Goal: Task Accomplishment & Management: Use online tool/utility

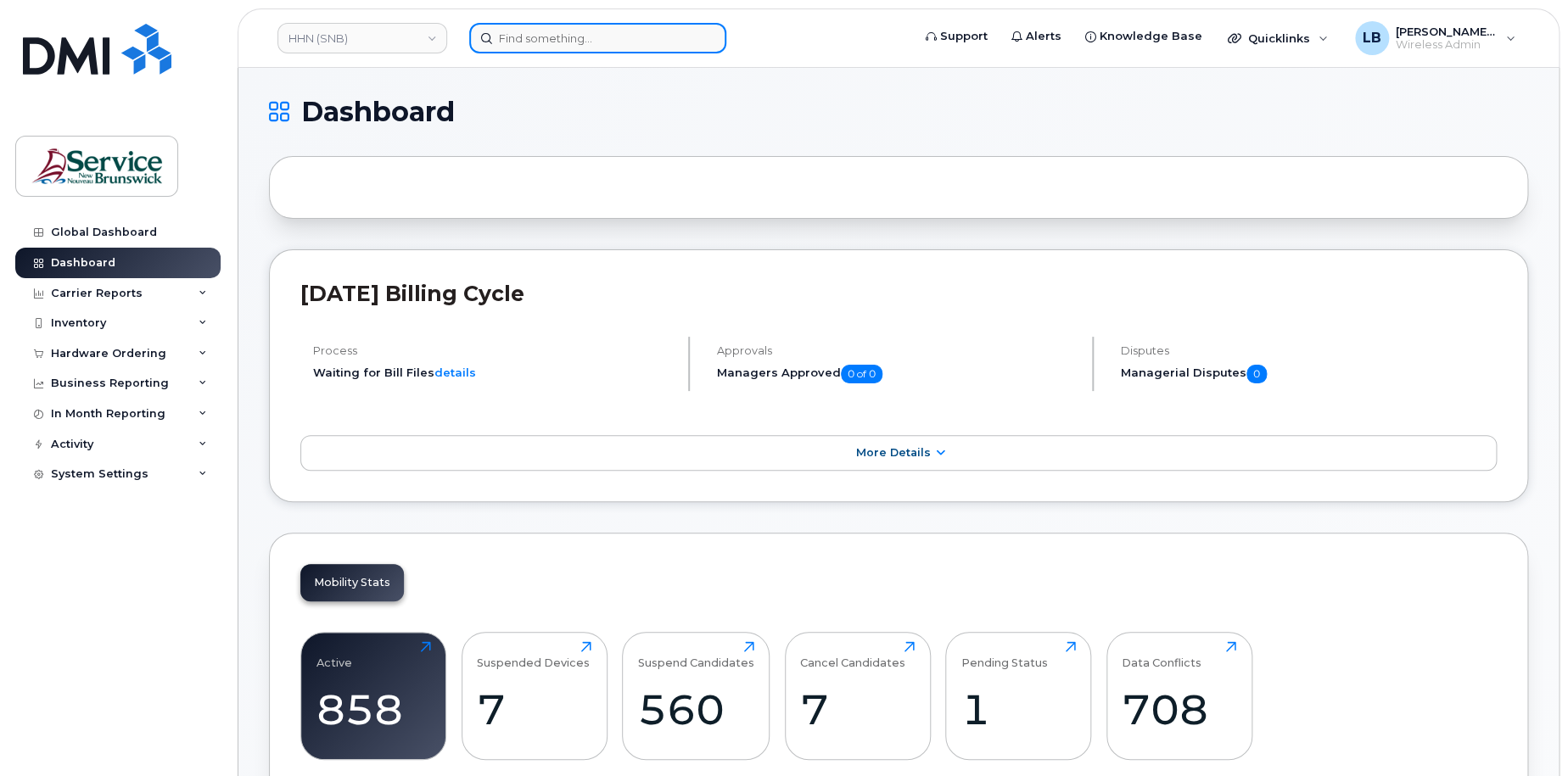
click at [668, 37] on input at bounding box center [597, 38] width 257 height 30
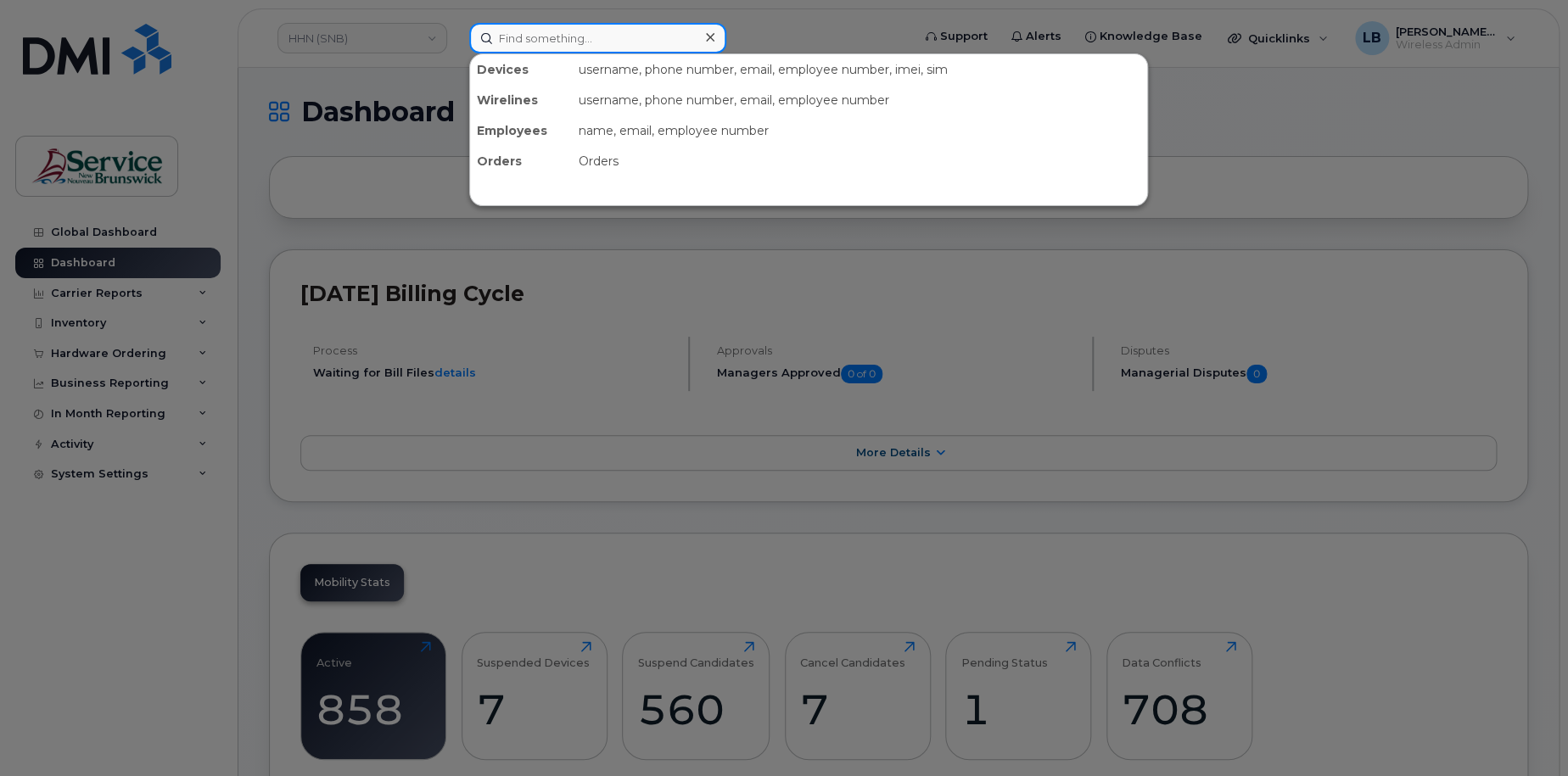
paste input "[PHONE_NUMBER]"
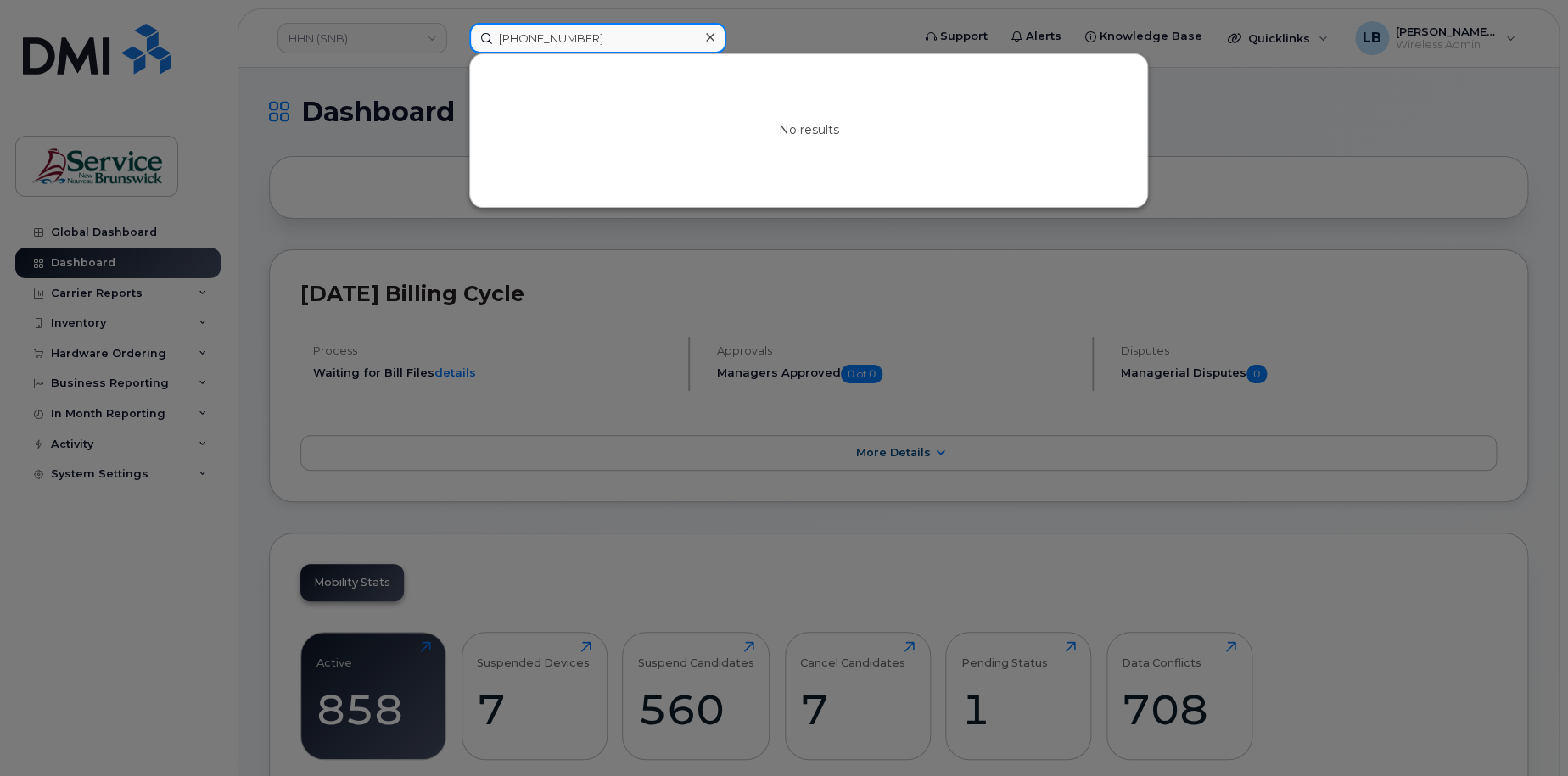
click at [523, 35] on input "[PHONE_NUMBER]" at bounding box center [597, 38] width 257 height 30
click at [547, 36] on input "506987 0079" at bounding box center [597, 38] width 257 height 30
type input "5069870079"
click at [1319, 40] on div at bounding box center [784, 388] width 1568 height 776
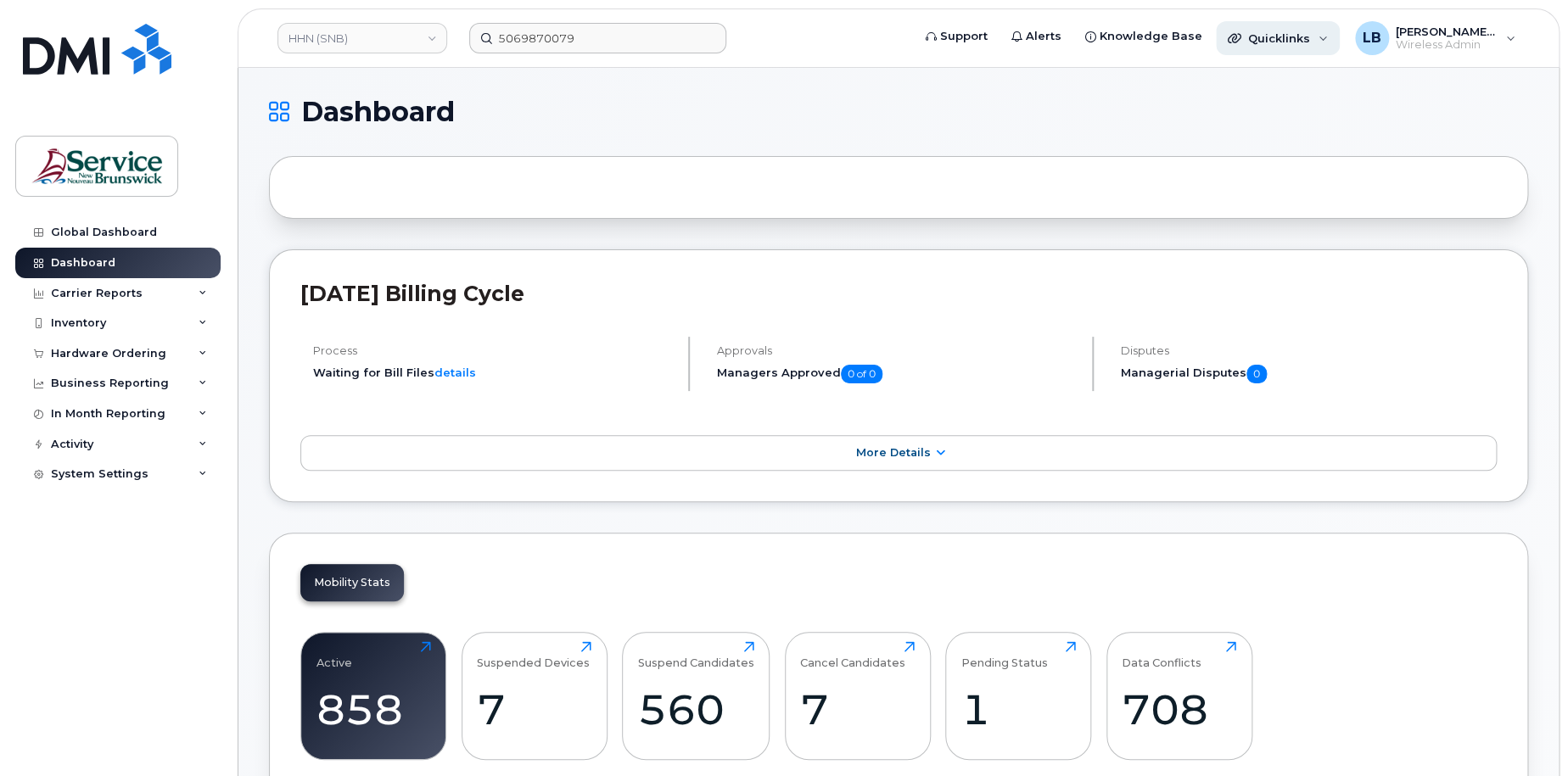
click at [1319, 40] on div "Quicklinks" at bounding box center [1277, 38] width 124 height 34
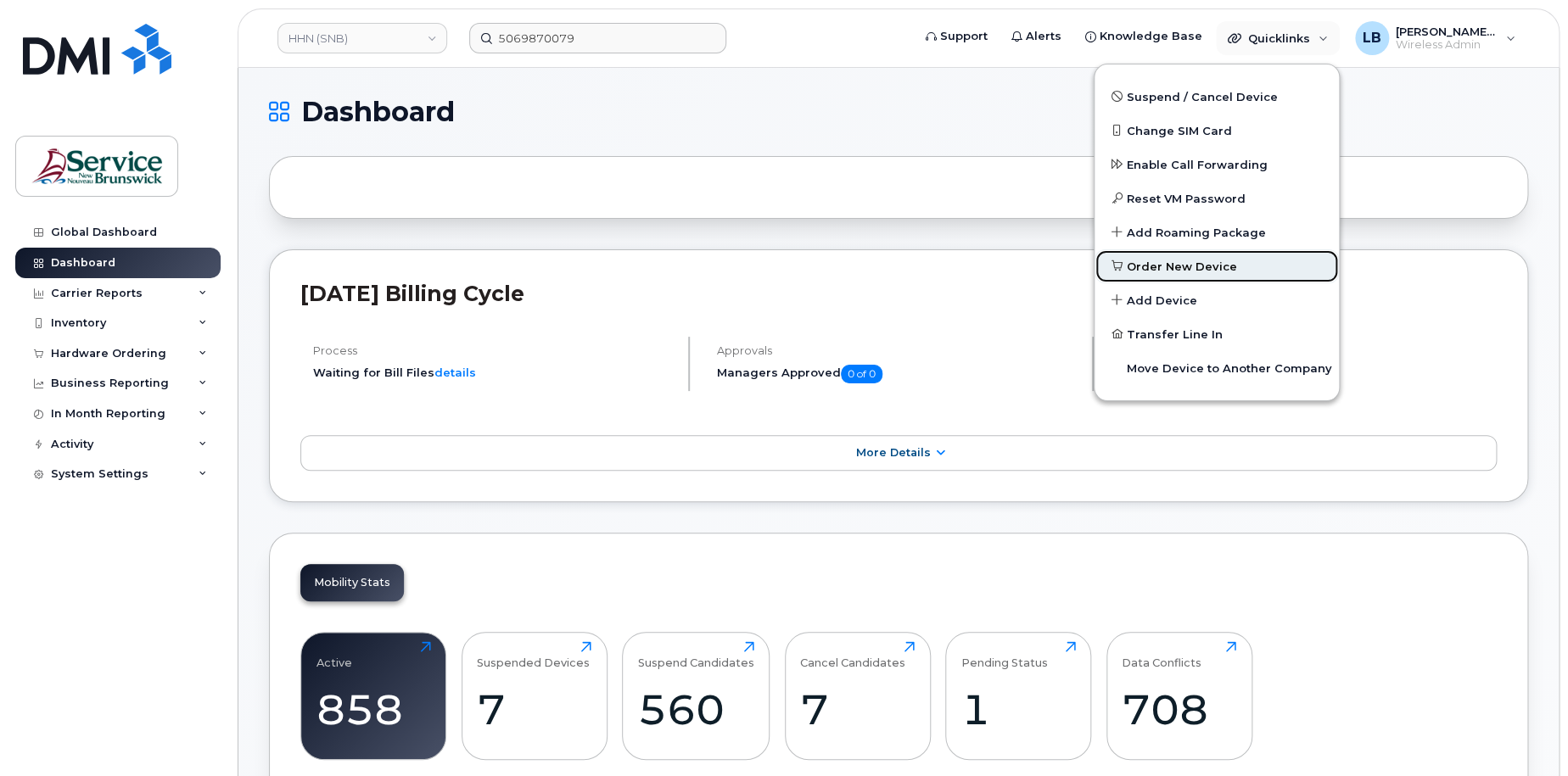
click at [1194, 262] on span "Order New Device" at bounding box center [1182, 267] width 110 height 17
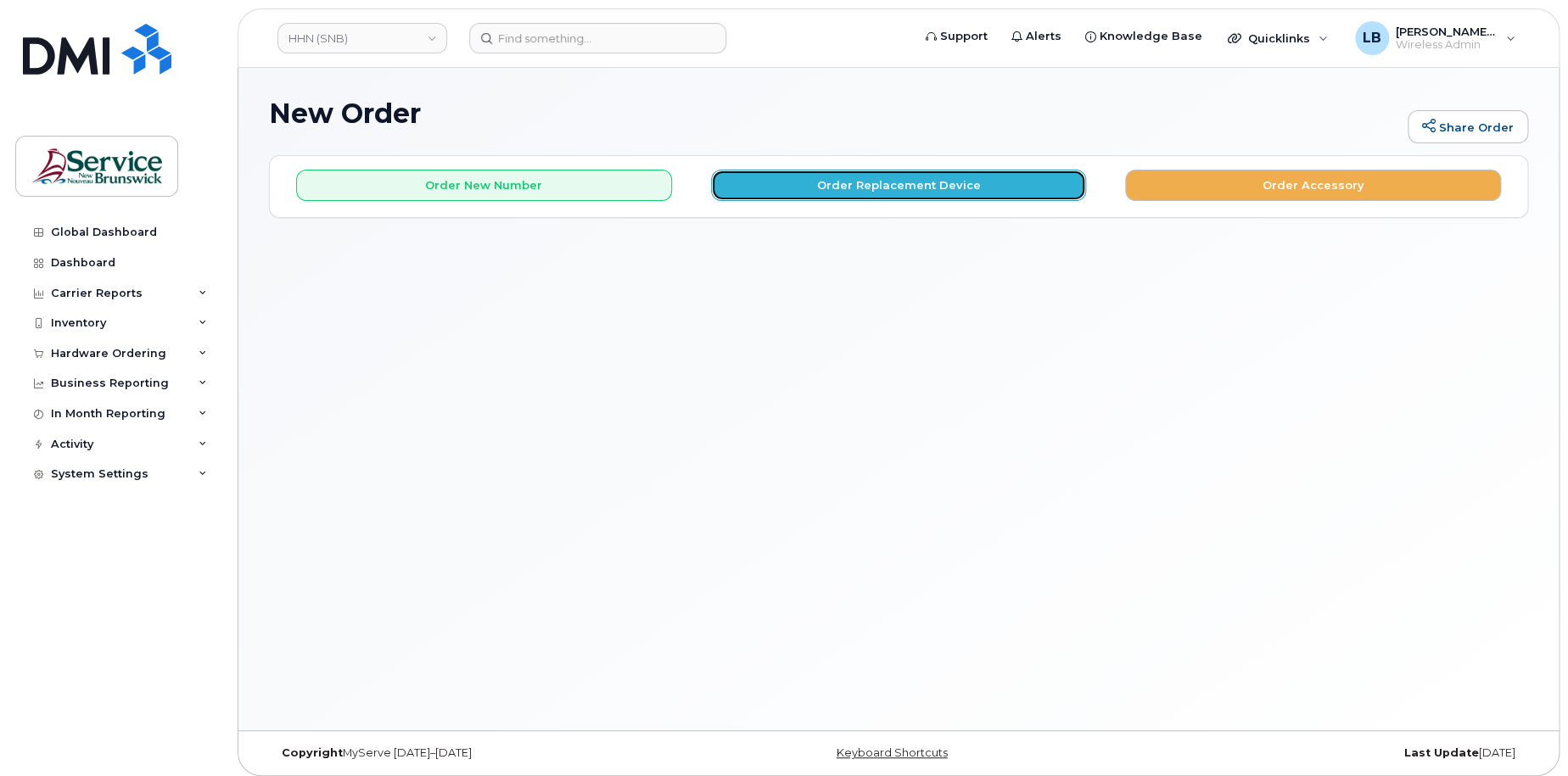
click at [891, 182] on button "Order Replacement Device" at bounding box center [899, 184] width 376 height 31
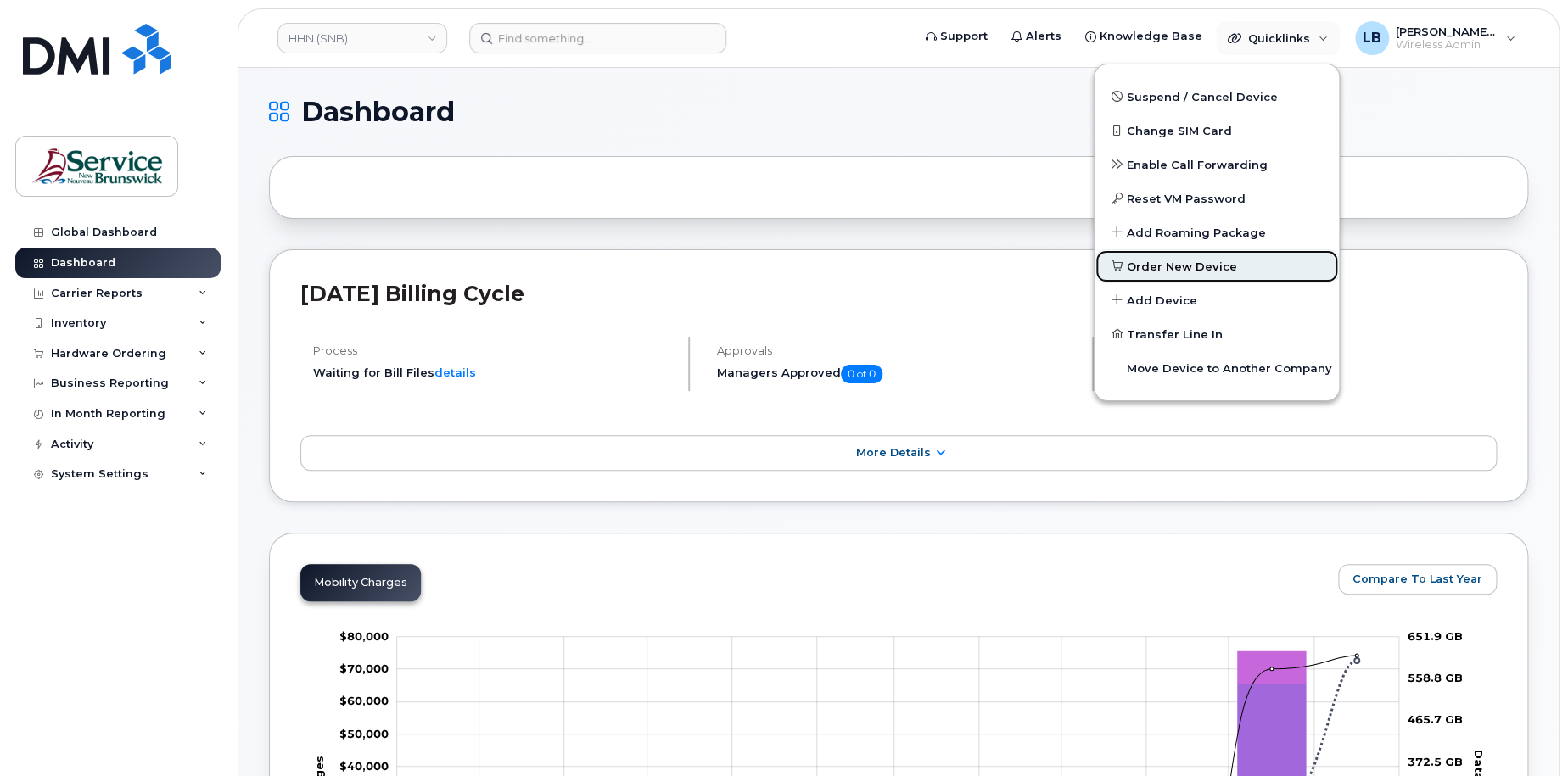
click at [1191, 269] on span "Order New Device" at bounding box center [1182, 267] width 110 height 17
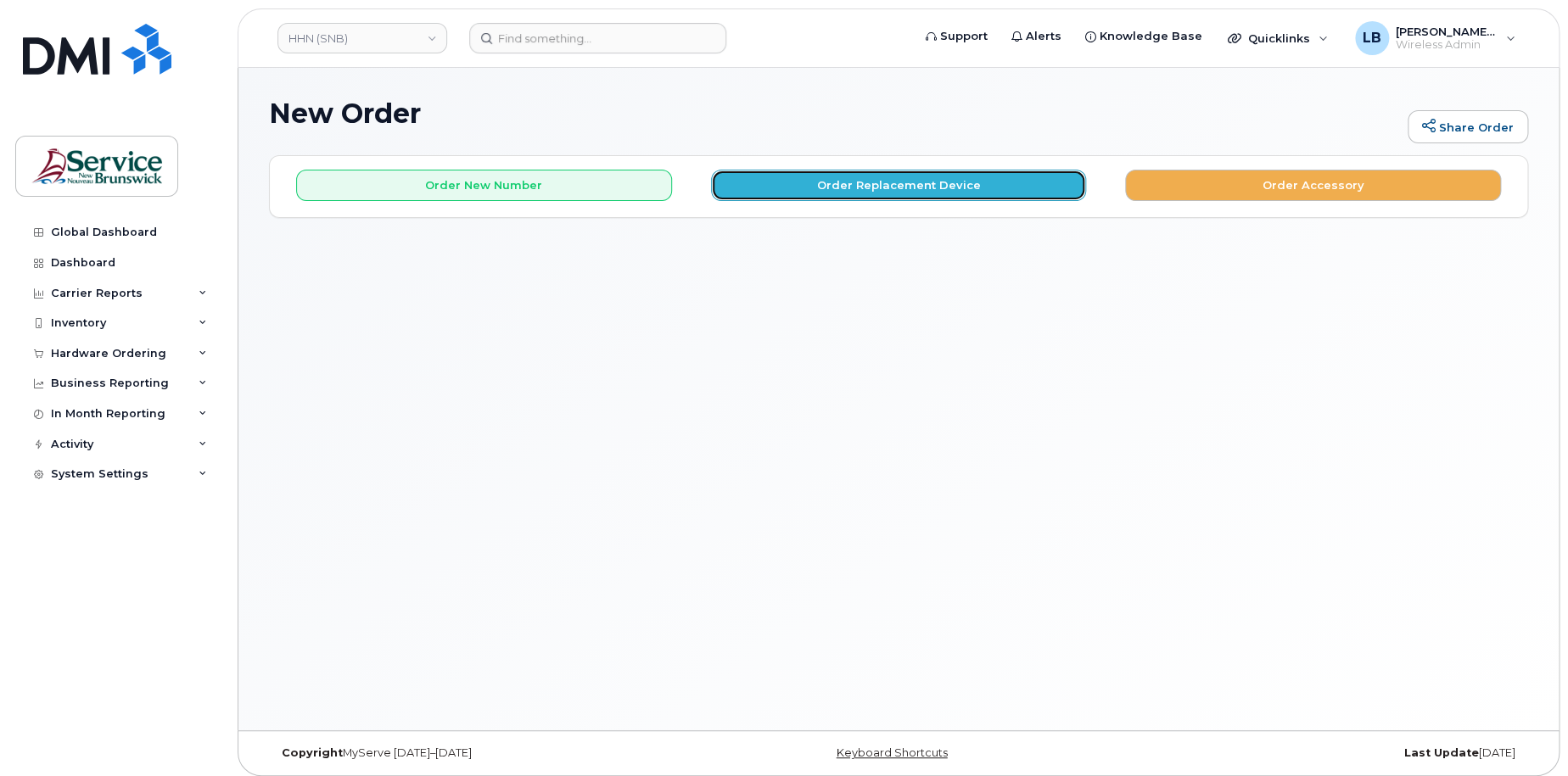
click at [889, 184] on button "Order Replacement Device" at bounding box center [899, 184] width 376 height 31
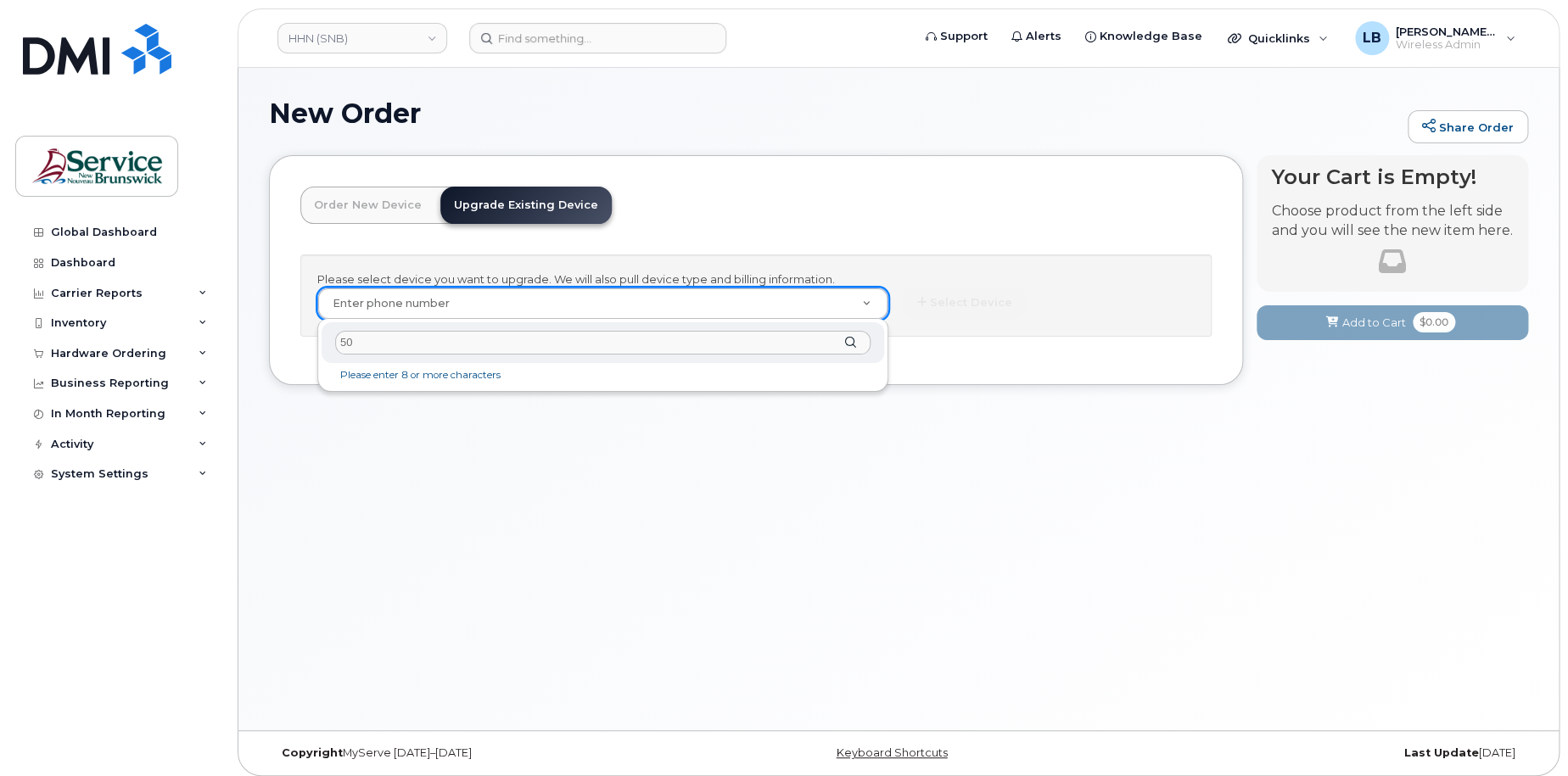
type input "5"
click at [368, 336] on input "506 987 0079" at bounding box center [602, 343] width 535 height 25
drag, startPoint x: 399, startPoint y: 338, endPoint x: 358, endPoint y: 336, distance: 41.0
click at [358, 336] on input "506 987 0079" at bounding box center [602, 343] width 535 height 25
click at [403, 347] on input "506-233" at bounding box center [602, 343] width 535 height 25
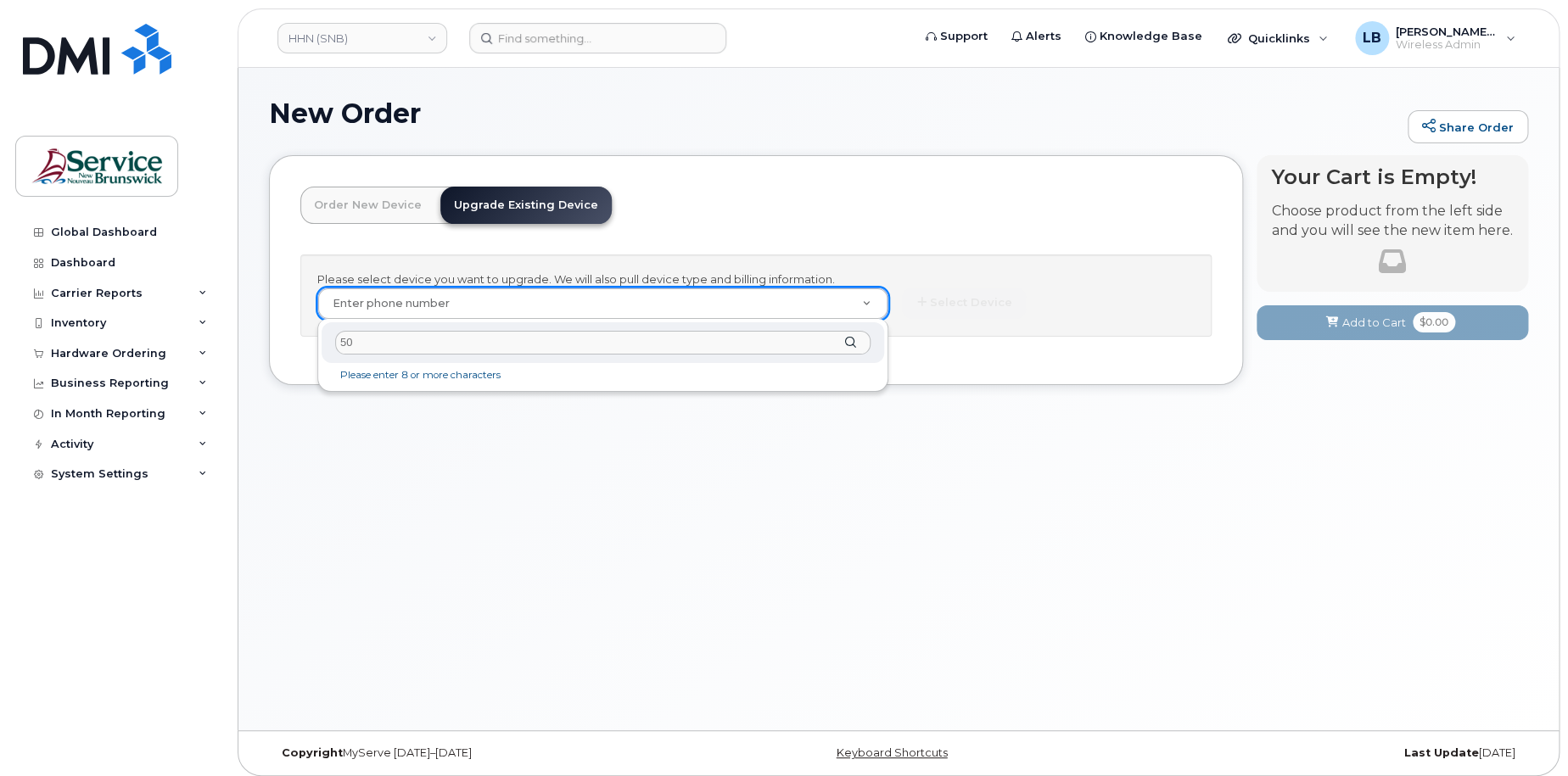
type input "5"
type input "5067900844"
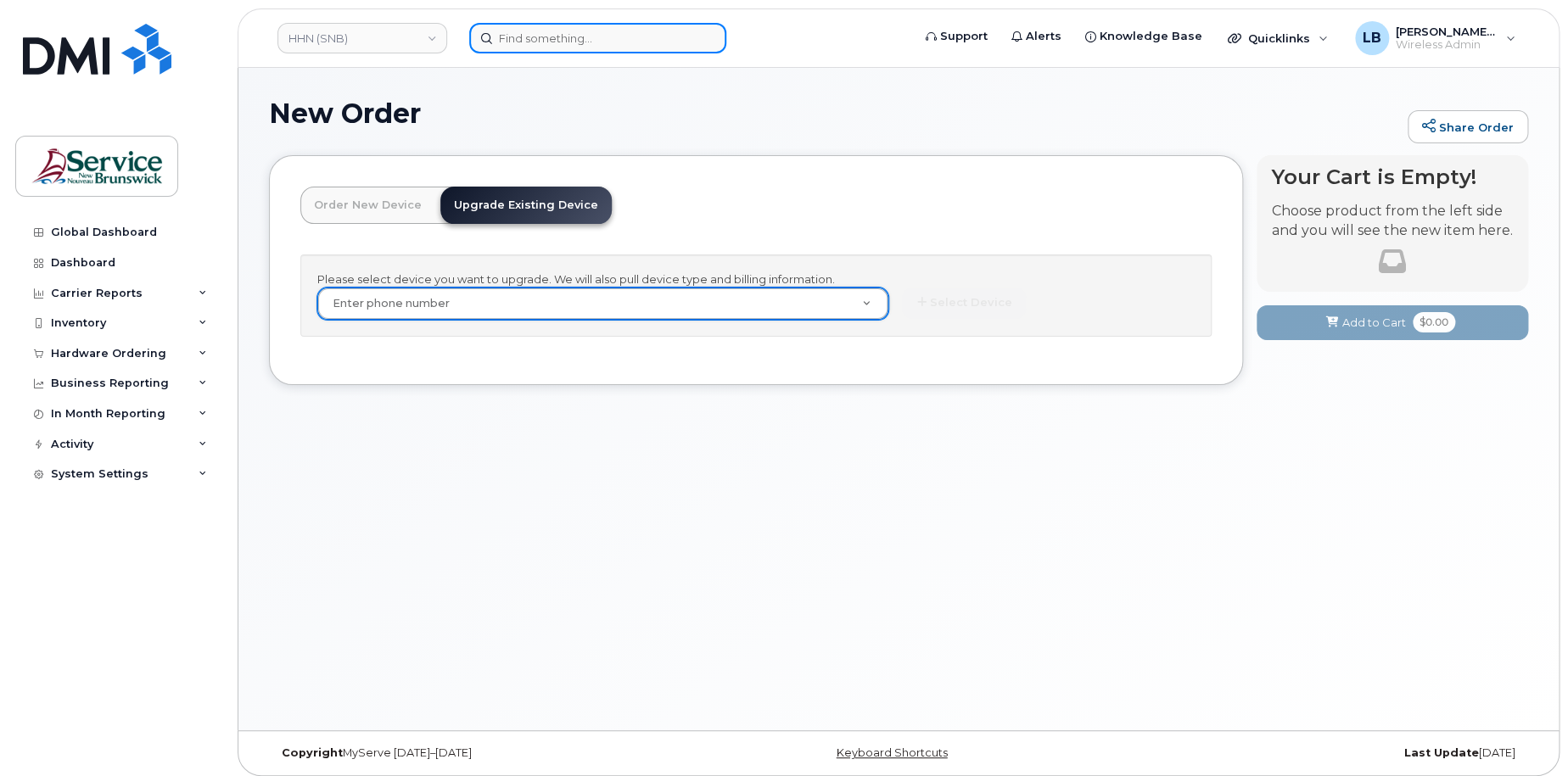
click at [504, 41] on input at bounding box center [597, 38] width 257 height 30
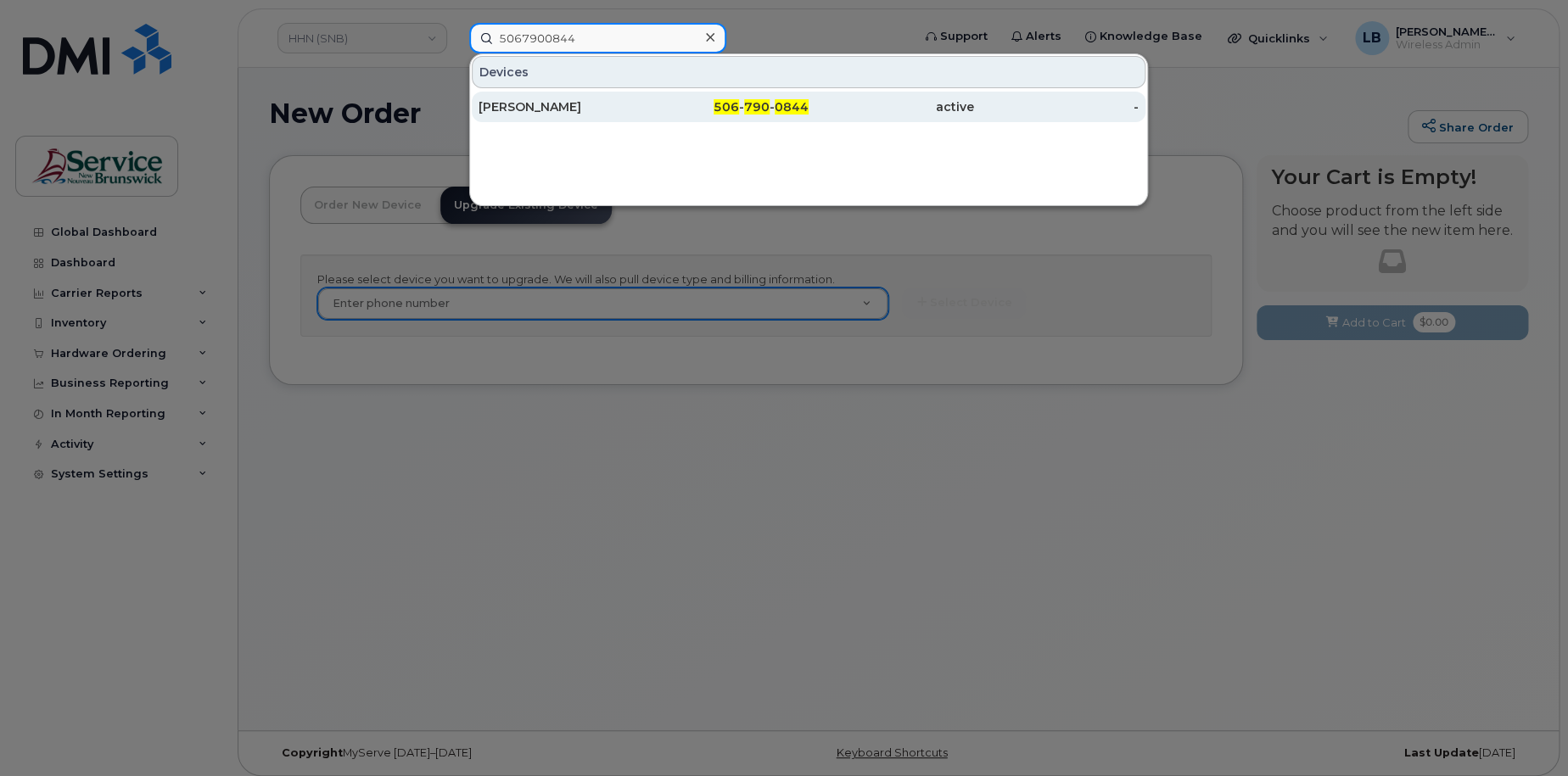
type input "5067900844"
click at [787, 112] on span "0844" at bounding box center [791, 107] width 34 height 15
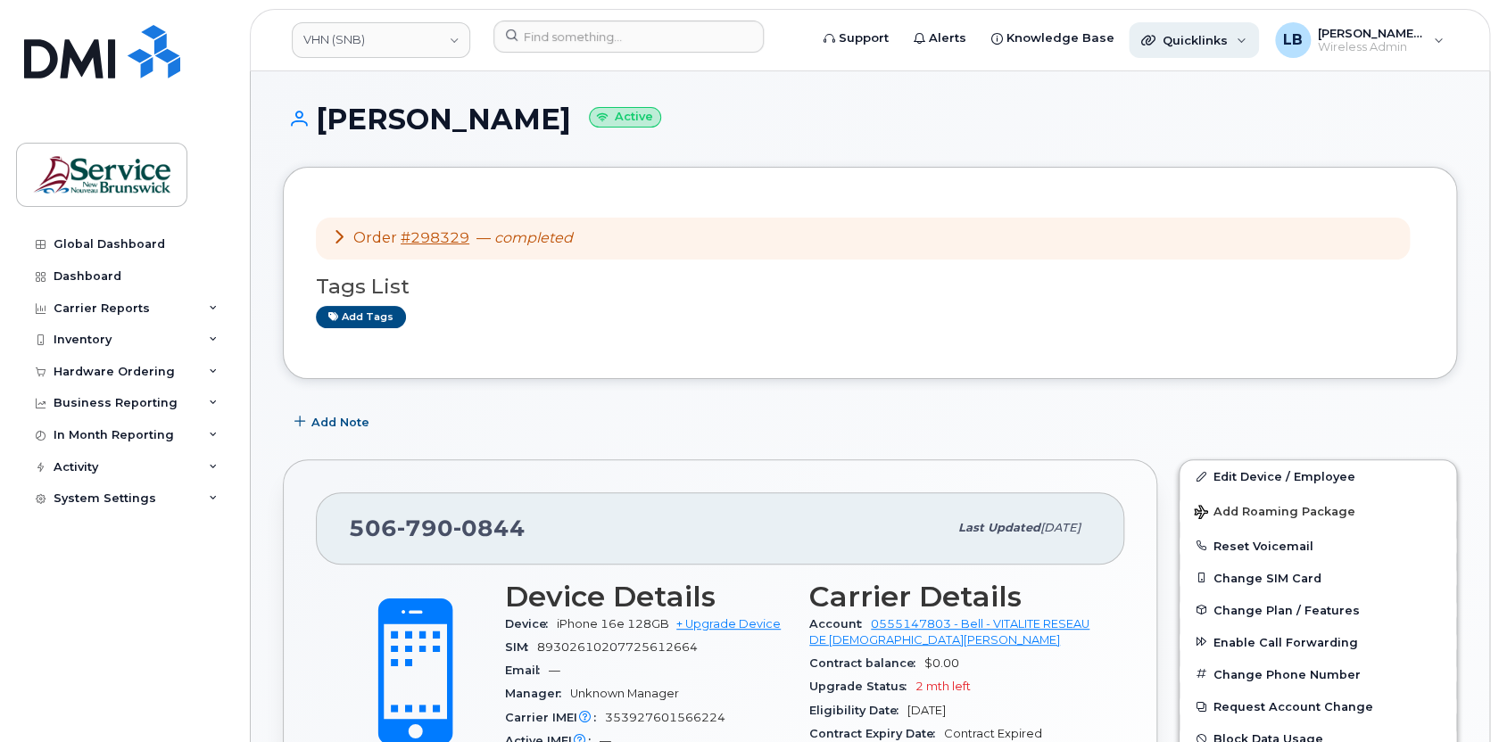
click at [1219, 43] on span "Quicklinks" at bounding box center [1194, 40] width 65 height 14
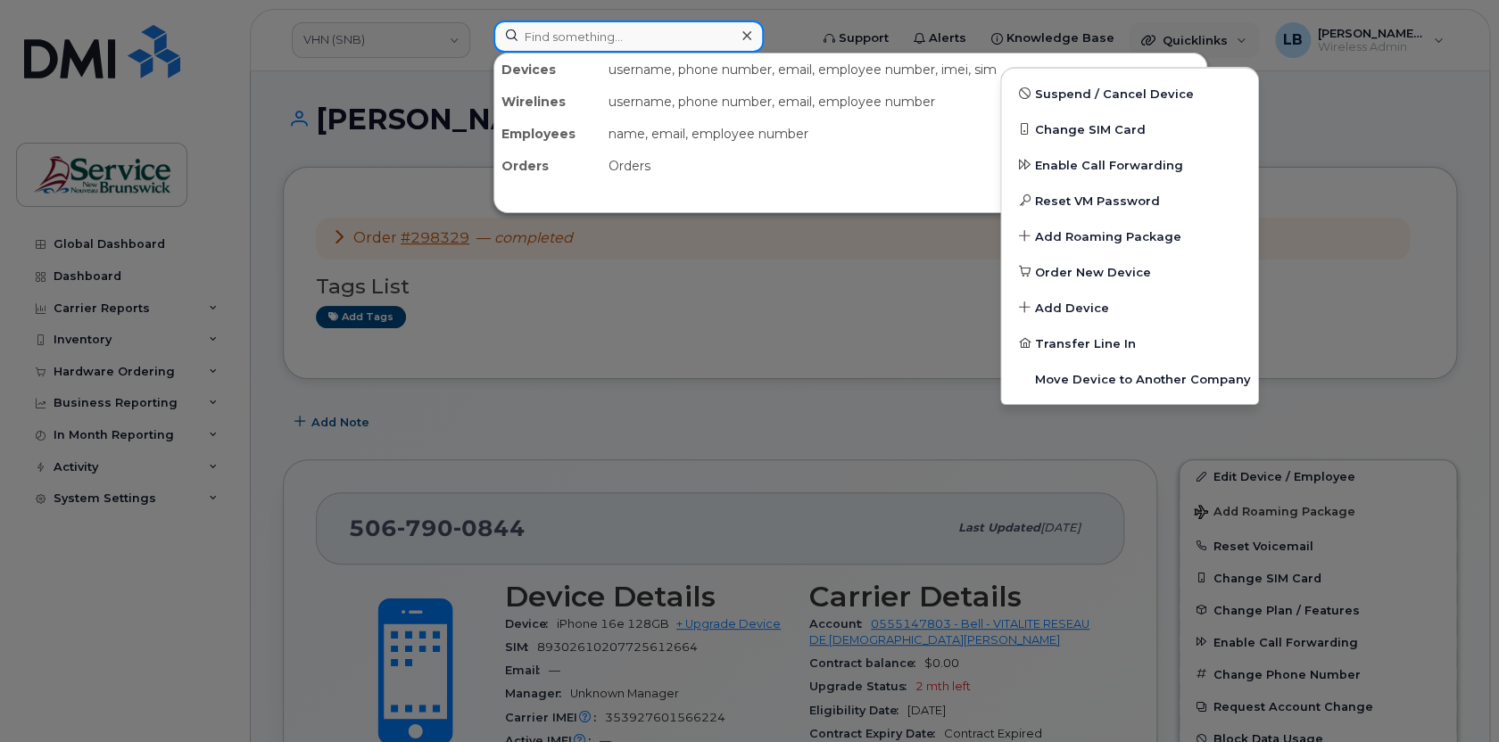
click at [595, 45] on input at bounding box center [628, 37] width 270 height 32
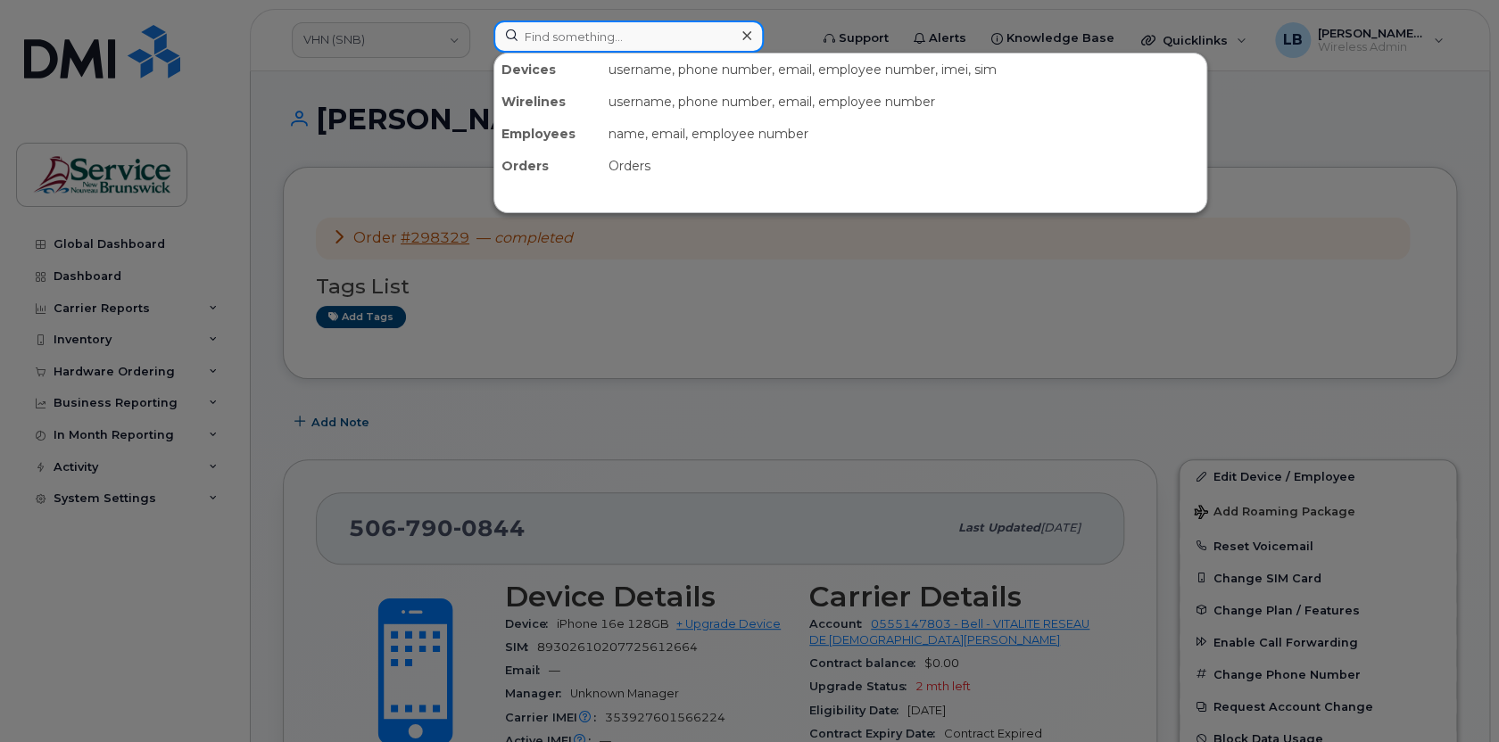
click at [650, 35] on input at bounding box center [628, 37] width 270 height 32
paste input "5067890079"
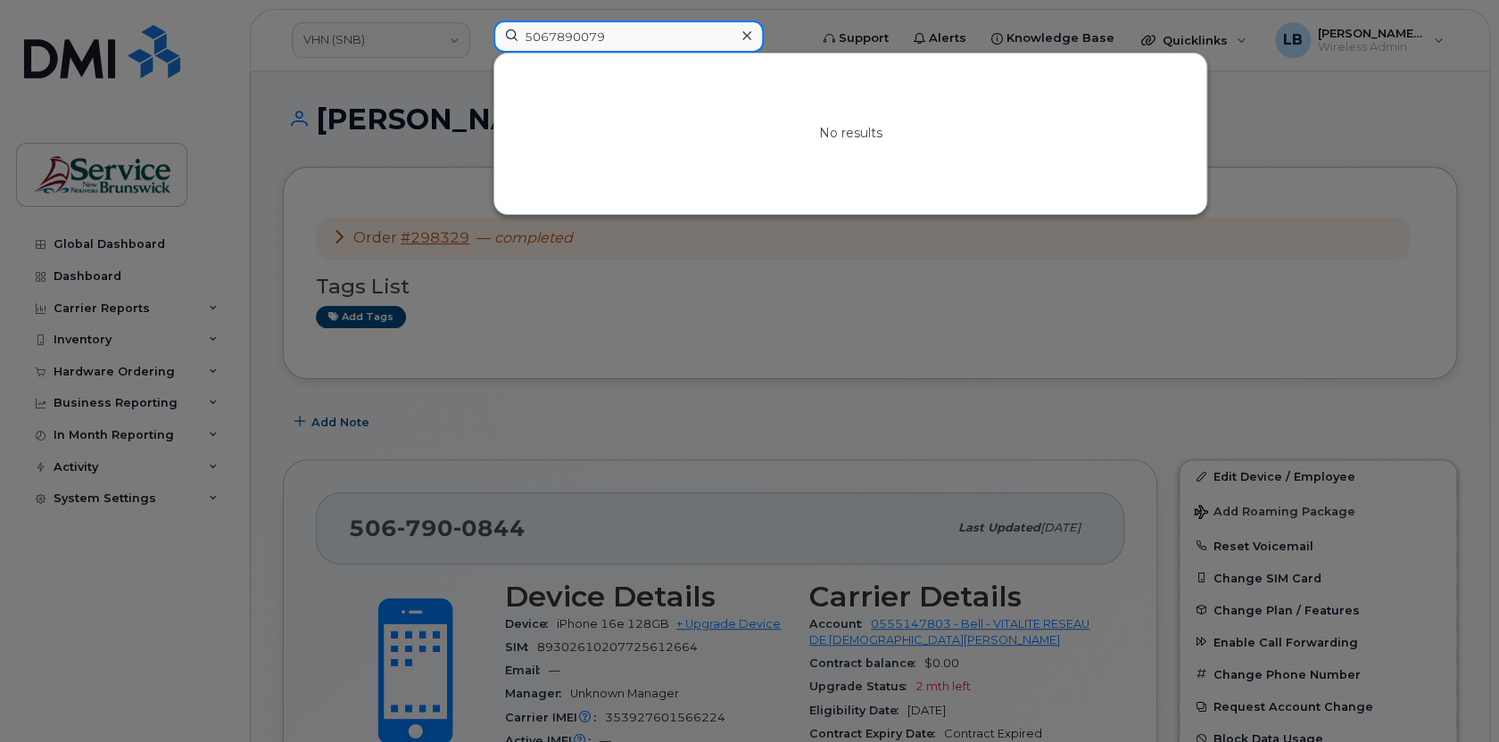
click at [559, 34] on input "5067890079" at bounding box center [628, 37] width 270 height 32
type input "5067590079"
